Goal: Check status: Check status

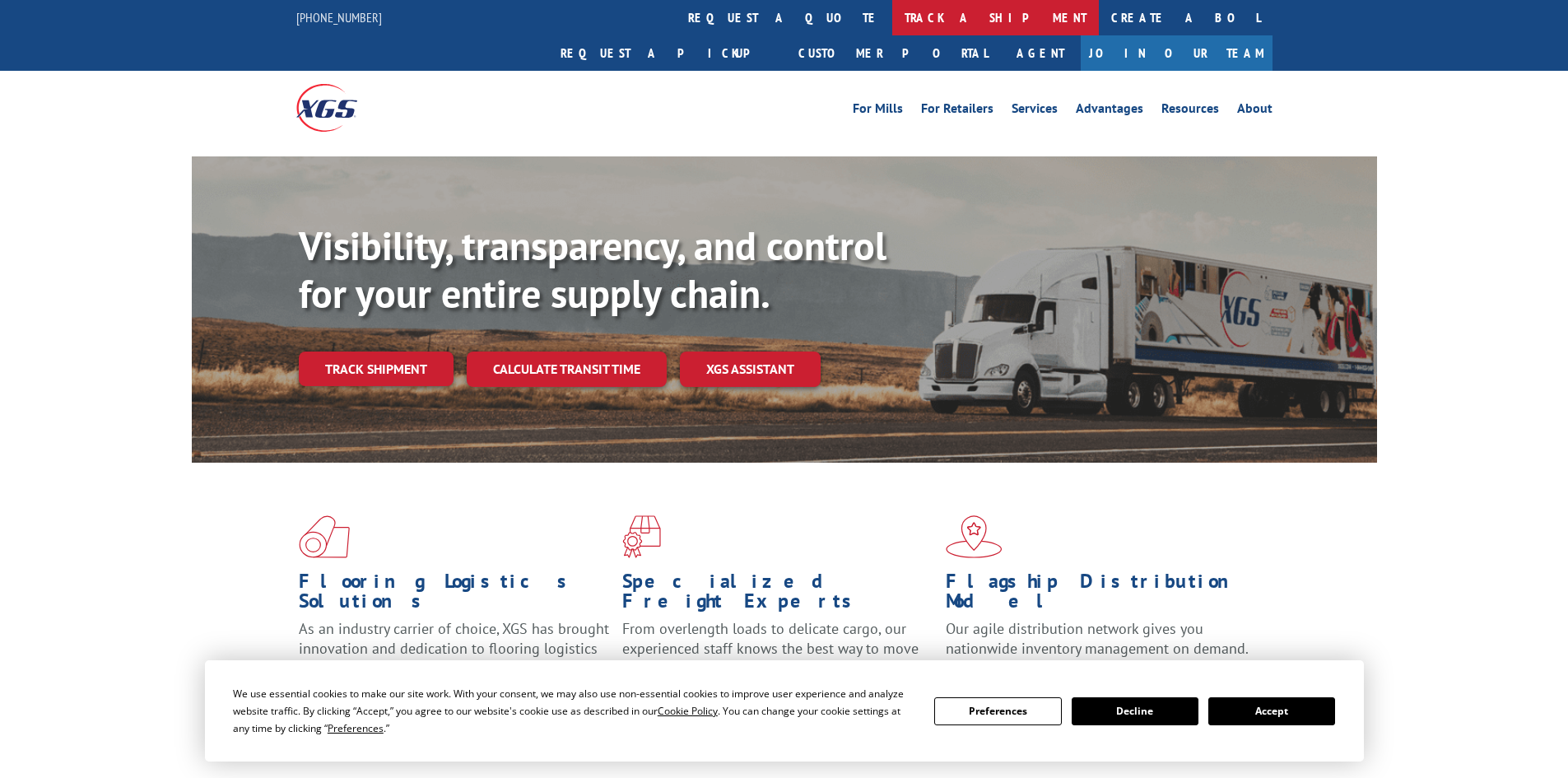
click at [892, 12] on link "track a shipment" at bounding box center [996, 17] width 207 height 36
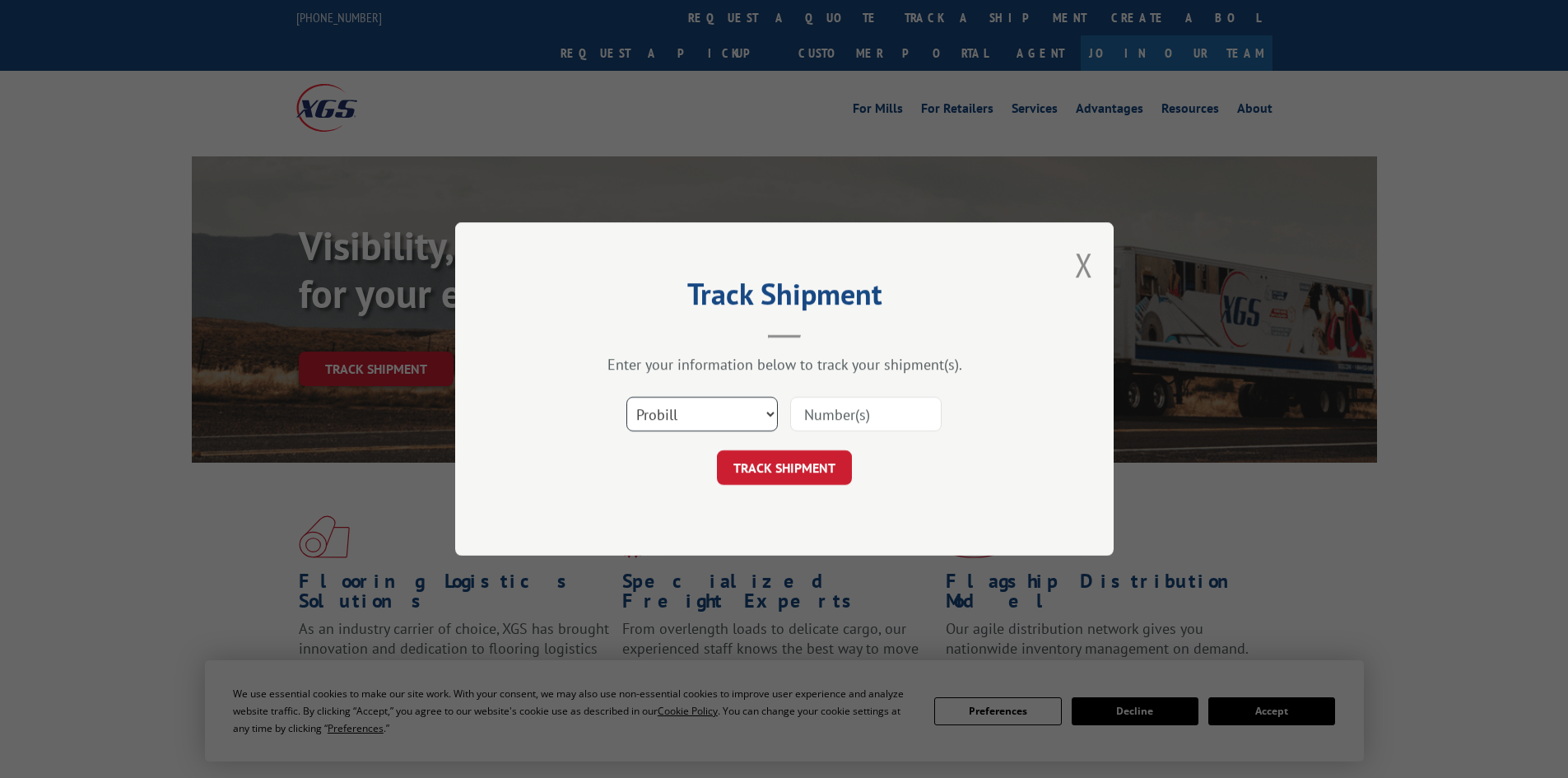
click at [685, 411] on select "Select category... Probill BOL PO" at bounding box center [702, 414] width 151 height 35
select select "po"
click at [626, 397] on select "Select category... Probill BOL PO" at bounding box center [702, 414] width 151 height 35
click at [853, 421] on input at bounding box center [866, 414] width 151 height 35
type input "52534366"
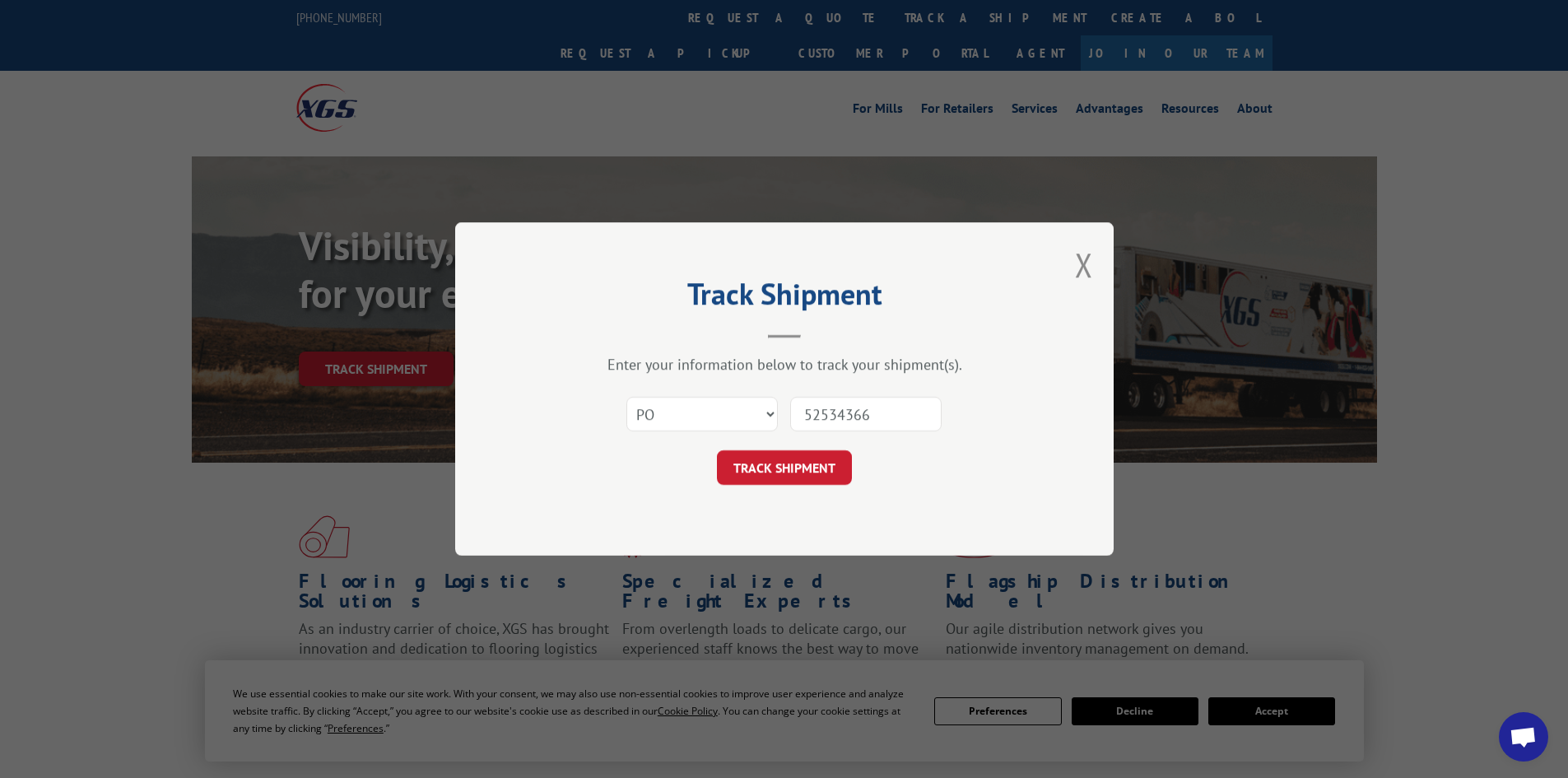
click at [717, 451] on button "TRACK SHIPMENT" at bounding box center [784, 468] width 135 height 35
